Goal: Find specific page/section: Find specific page/section

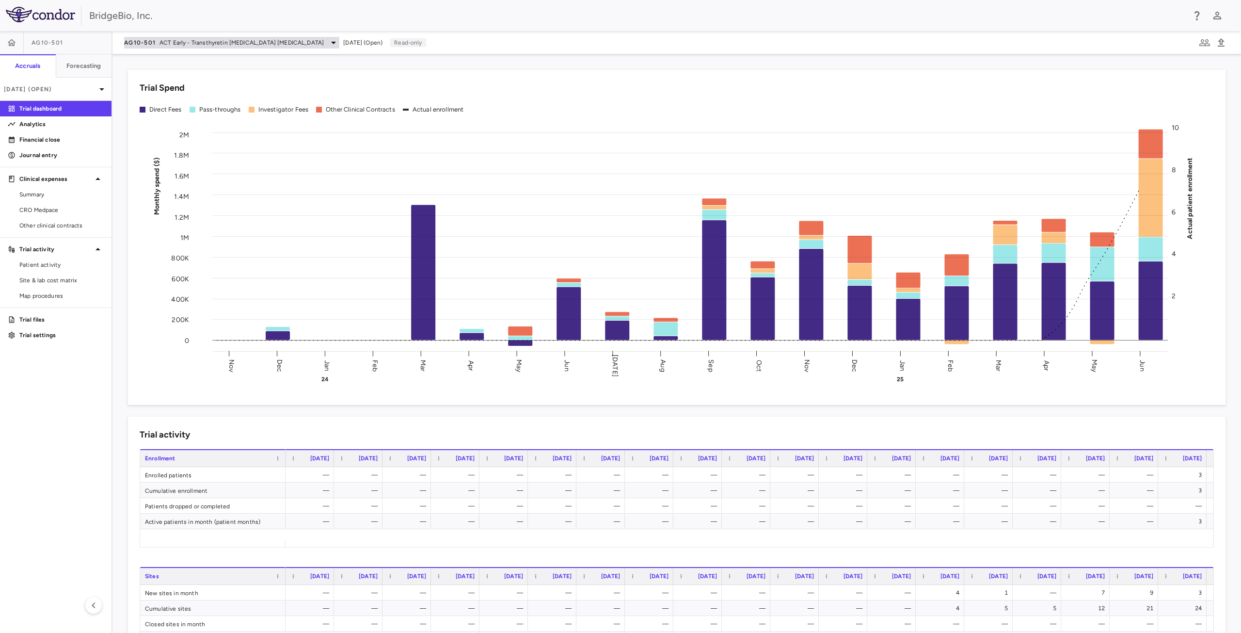
click at [283, 45] on span "ACT Early - Transthyretin Amyloid Cardiomyopathy" at bounding box center [241, 42] width 164 height 9
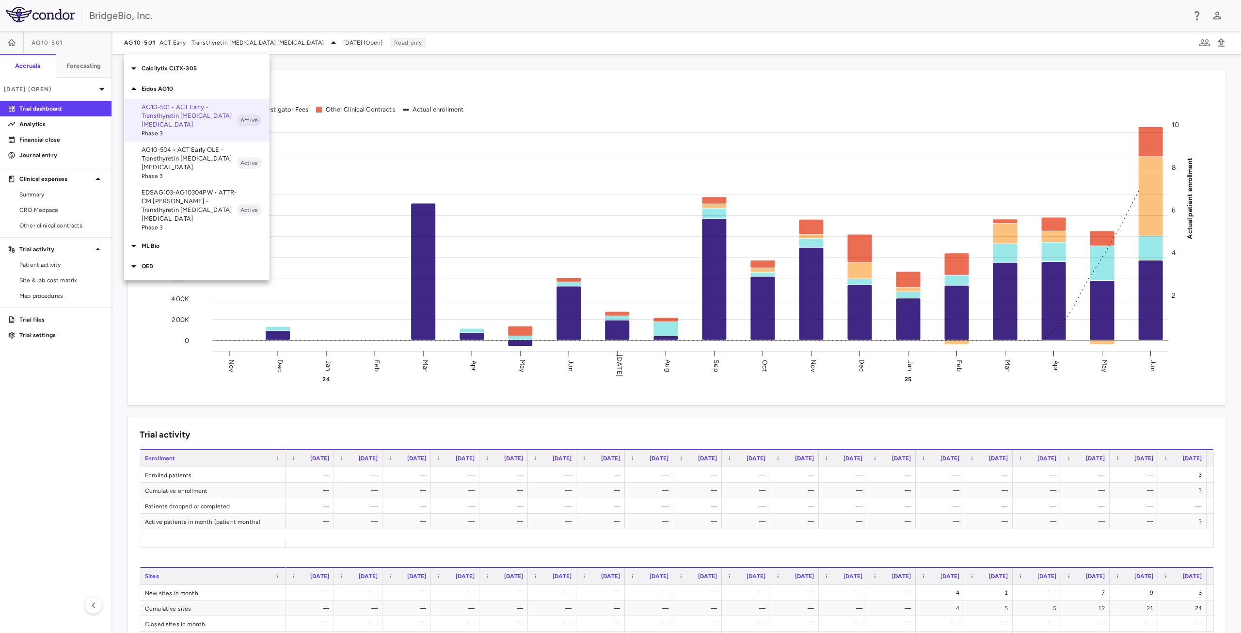
click at [149, 87] on p "Eidos AG10" at bounding box center [206, 88] width 128 height 9
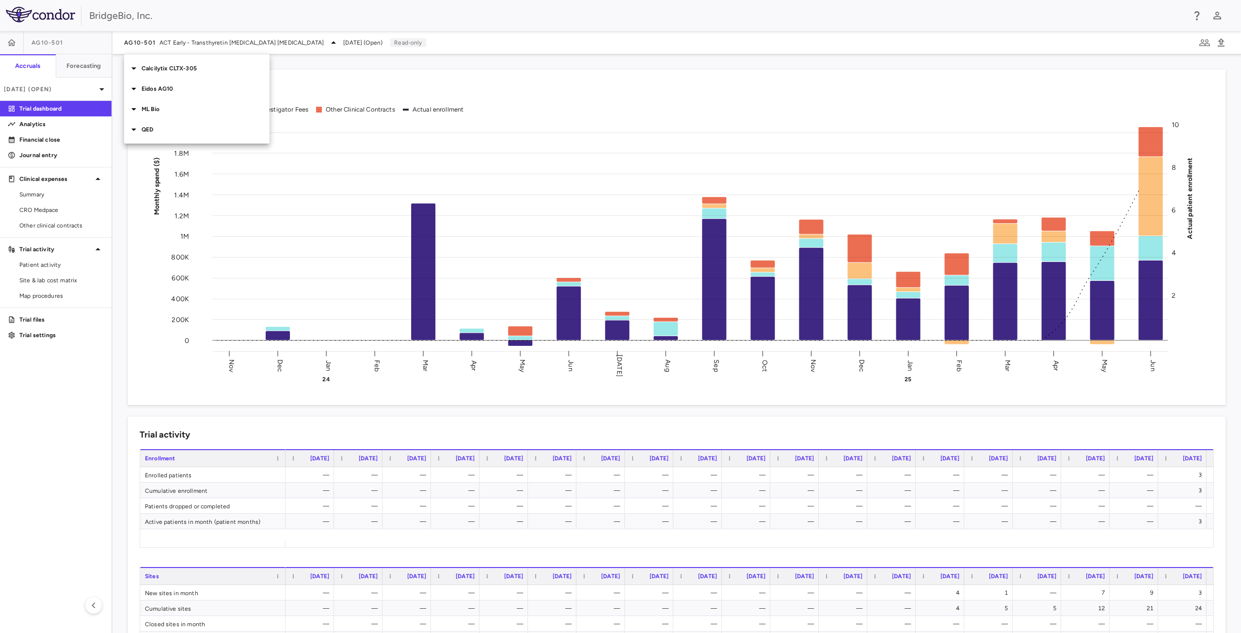
click at [148, 108] on p "ML Bio" at bounding box center [206, 109] width 128 height 9
click at [291, 15] on div at bounding box center [620, 316] width 1241 height 633
